Goal: Information Seeking & Learning: Learn about a topic

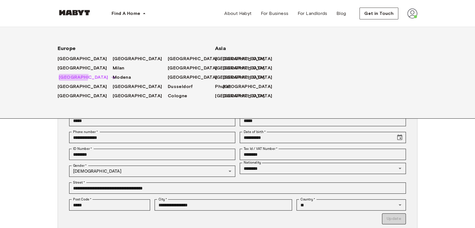
click at [73, 76] on span "[GEOGRAPHIC_DATA]" at bounding box center [83, 77] width 49 height 7
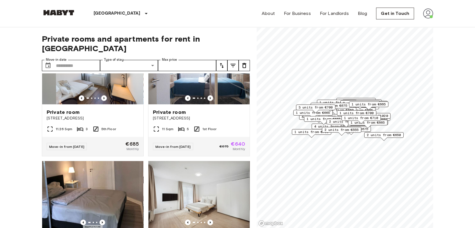
scroll to position [237, 0]
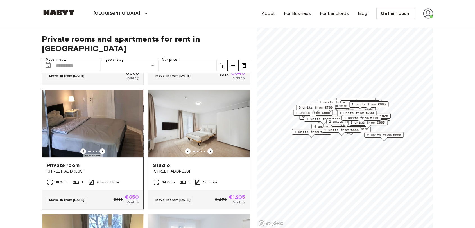
click at [103, 129] on img at bounding box center [92, 123] width 101 height 67
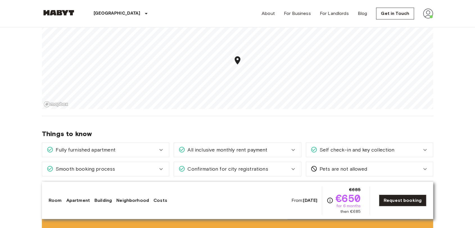
scroll to position [385, 0]
click at [217, 111] on section "About the neighborhood Open in Google Maps" at bounding box center [237, 51] width 391 height 128
click at [224, 108] on section "About the neighborhood Open in Google Maps" at bounding box center [237, 51] width 391 height 128
